Goal: Navigation & Orientation: Understand site structure

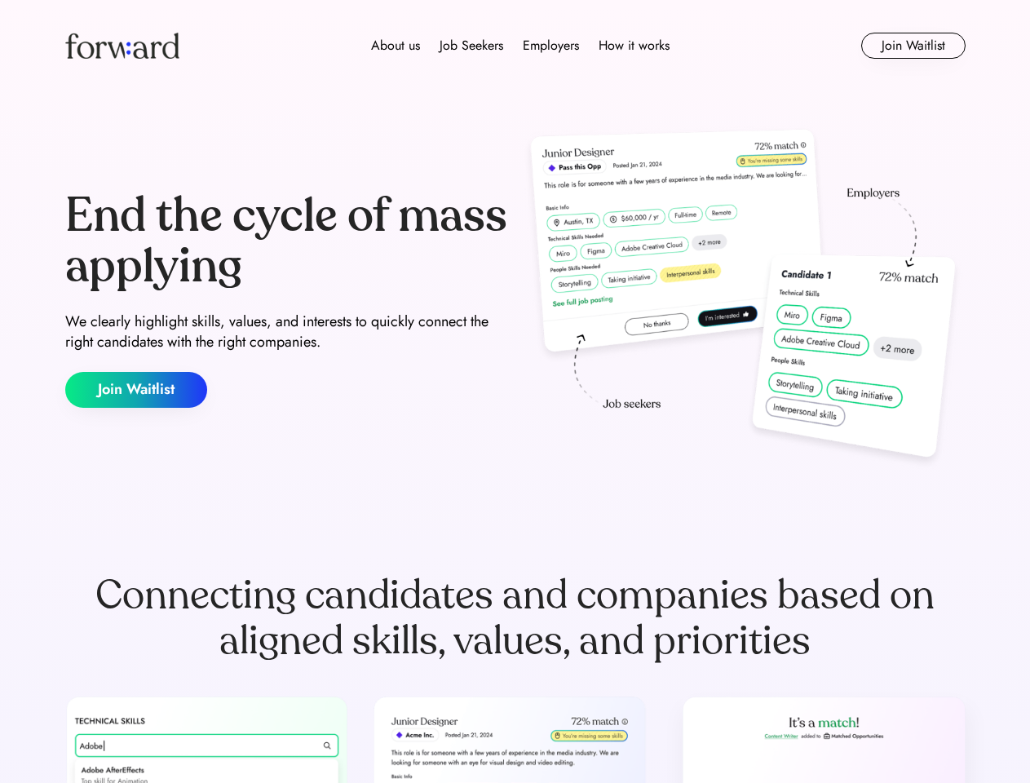
click at [515, 392] on div "End the cycle of mass applying We clearly highlight skills, values, and interes…" at bounding box center [515, 299] width 900 height 351
click at [516, 46] on div "About us Job Seekers Employers How it works" at bounding box center [520, 46] width 643 height 20
click at [122, 46] on img at bounding box center [122, 46] width 114 height 26
click at [520, 46] on div "About us Job Seekers Employers How it works" at bounding box center [520, 46] width 643 height 20
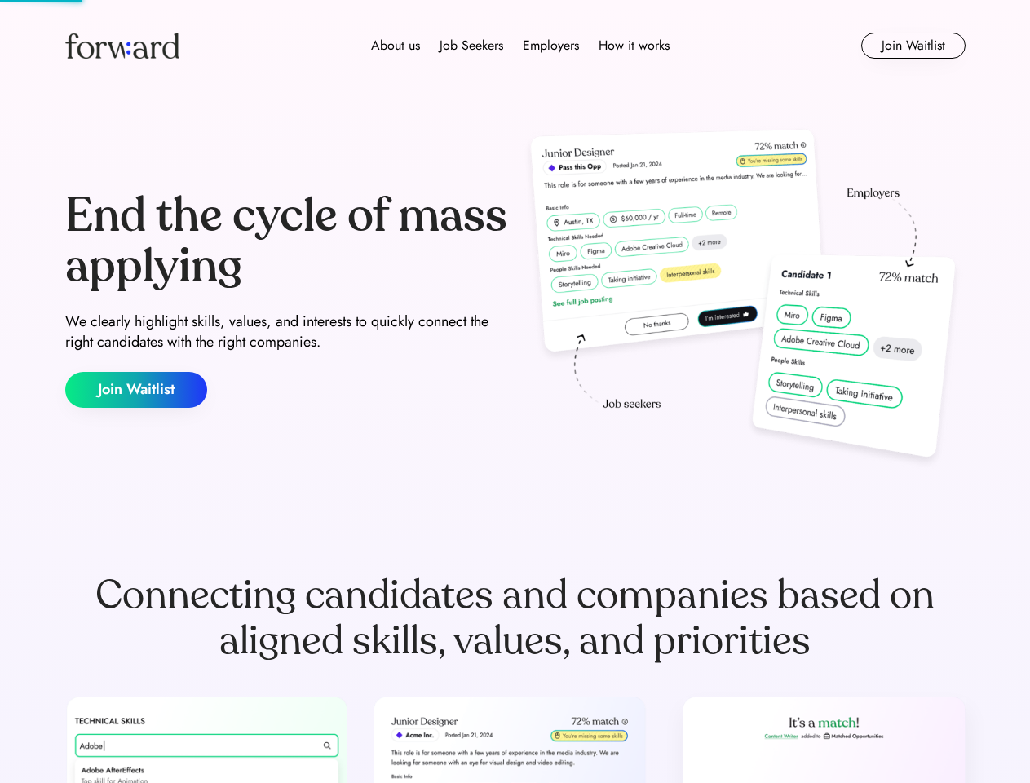
click at [396, 46] on div "About us" at bounding box center [395, 46] width 49 height 20
click at [471, 46] on div "Job Seekers" at bounding box center [472, 46] width 64 height 20
click at [551, 46] on div "Employers" at bounding box center [551, 46] width 56 height 20
